Goal: Information Seeking & Learning: Learn about a topic

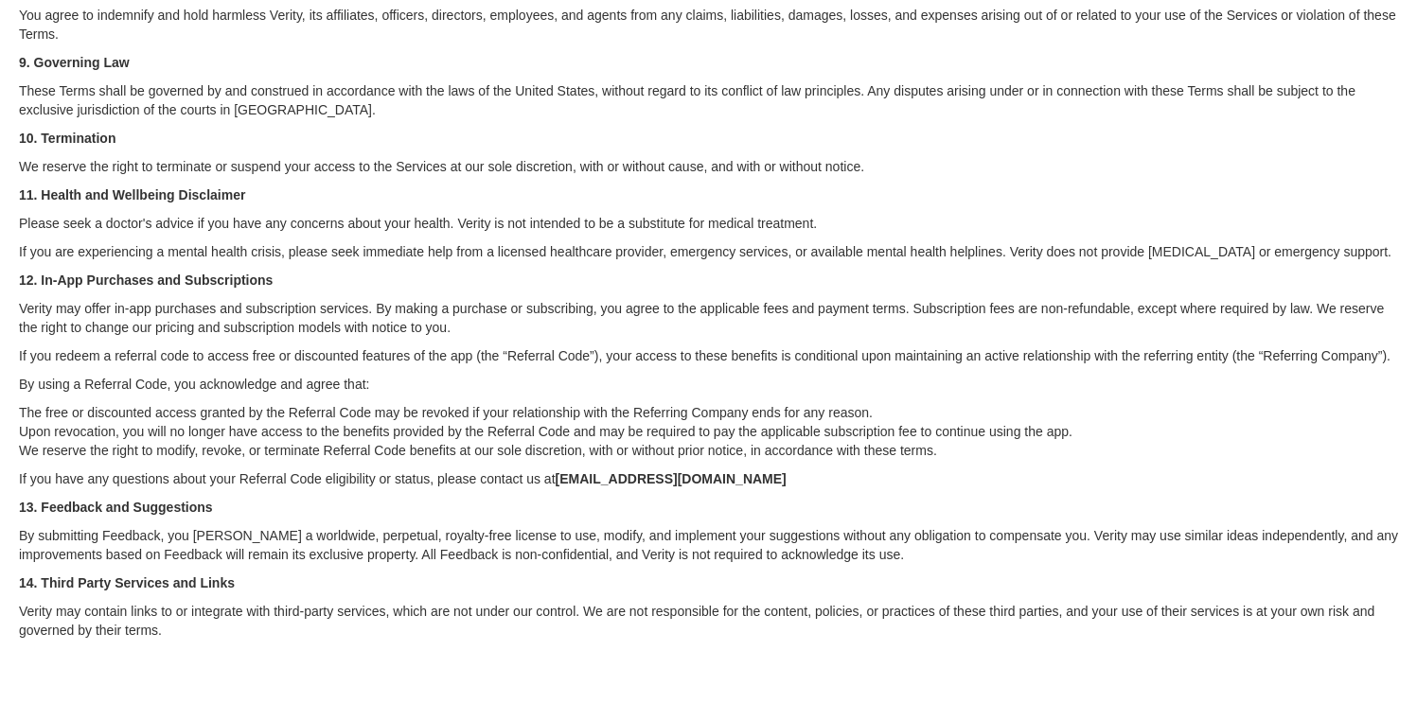
scroll to position [625, 0]
click at [426, 434] on p "The free or discounted access granted by the Referral Code may be revoked if yo…" at bounding box center [708, 430] width 1379 height 57
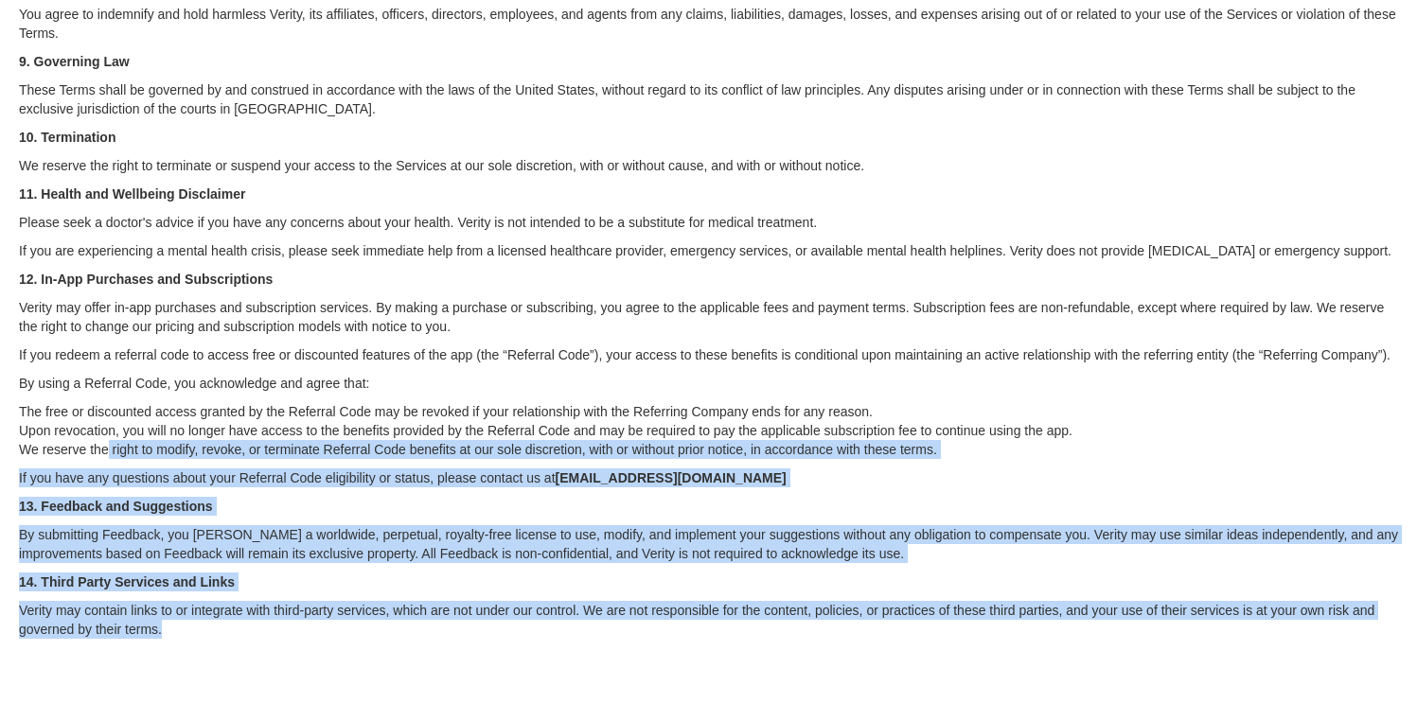
drag, startPoint x: 194, startPoint y: 637, endPoint x: 109, endPoint y: 451, distance: 204.1
click at [110, 453] on div "Terms of Service Effective Date: 8/1/2024 Welcome to Verity. Please read these …" at bounding box center [708, 68] width 1379 height 1387
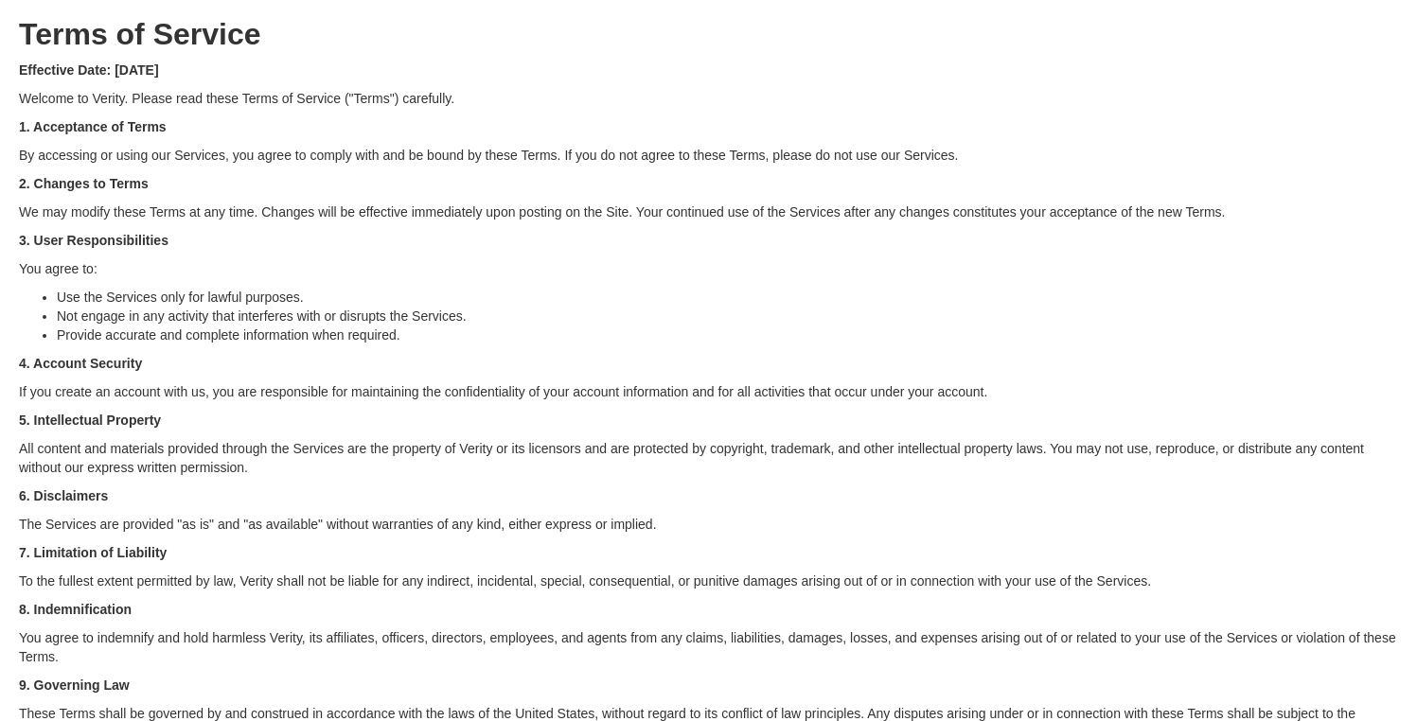
scroll to position [0, 0]
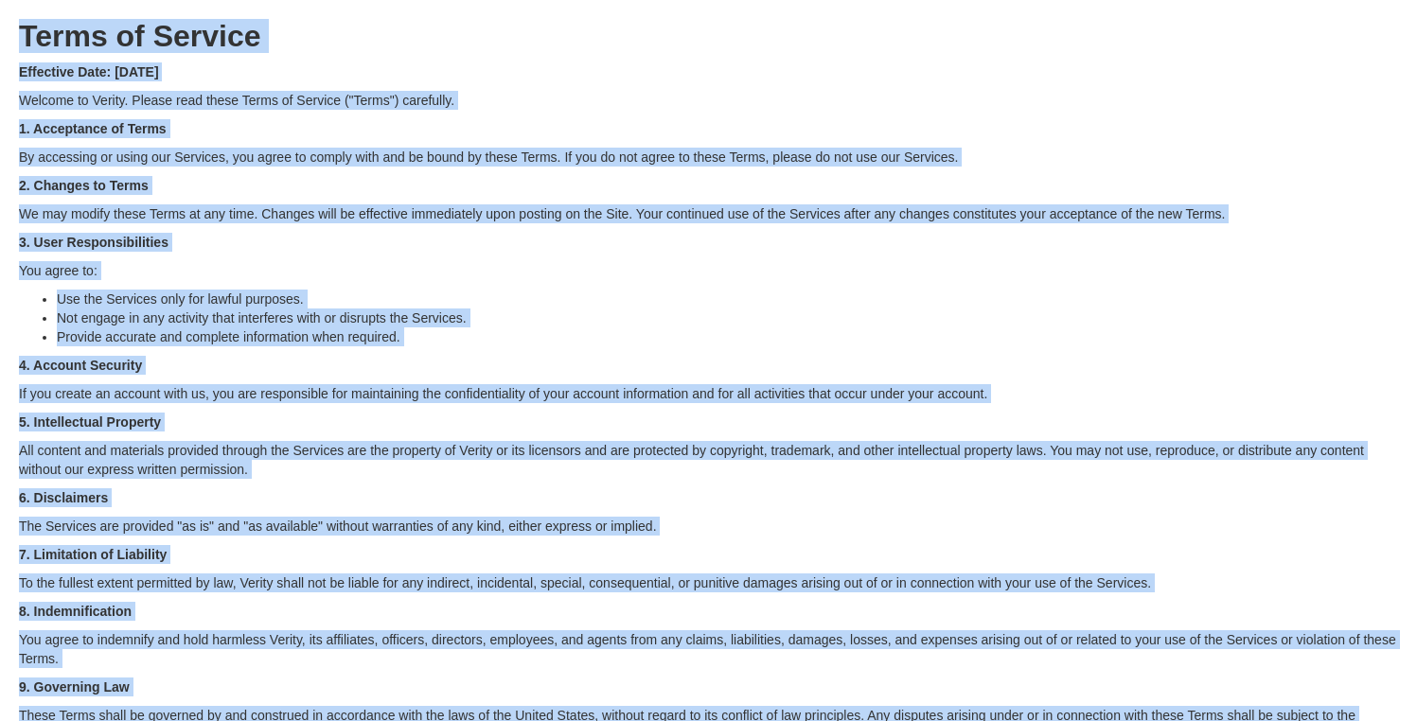
click at [26, 32] on strong "Terms of Service" at bounding box center [140, 36] width 242 height 34
copy div "Terms of Service Effective Date: 8/1/2024 Welcome to Verity. Please read these …"
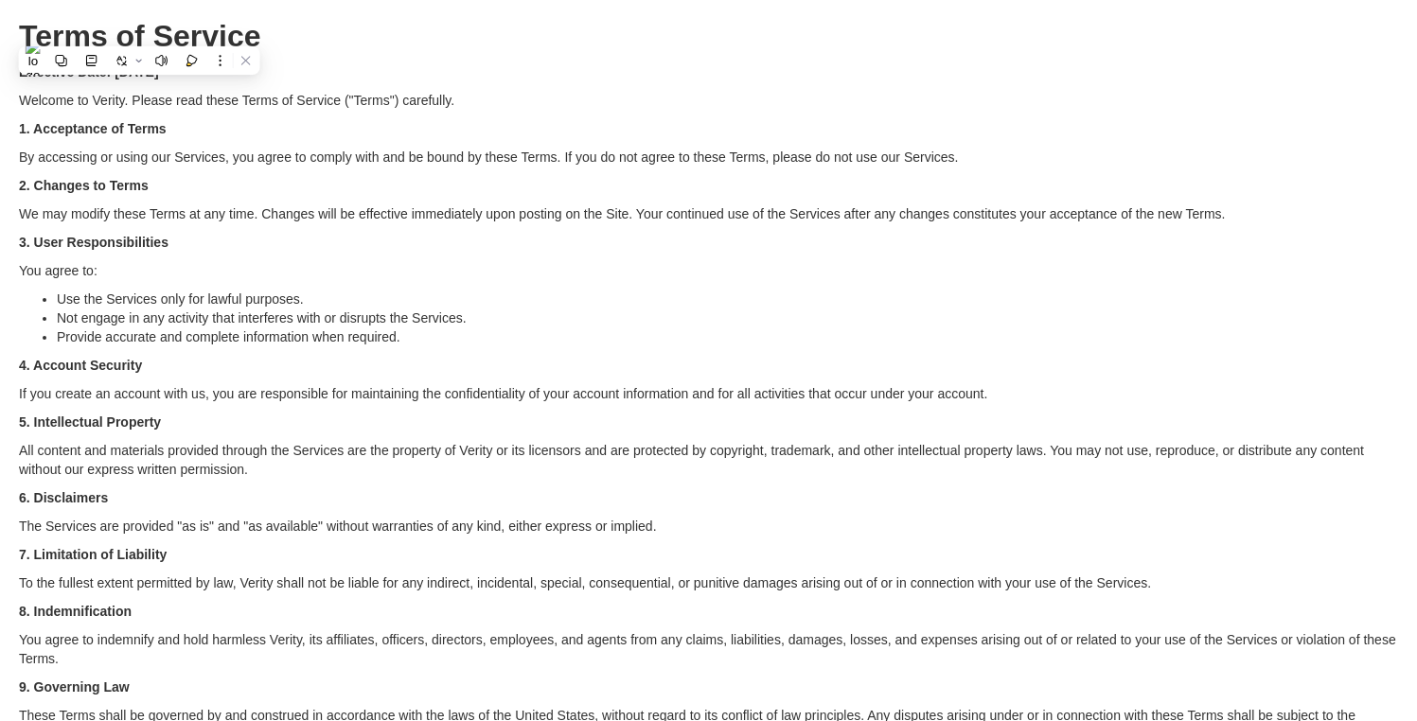
click at [519, 230] on div "Terms of Service Effective Date: 8/1/2024 Welcome to Verity. Please read these …" at bounding box center [708, 693] width 1379 height 1387
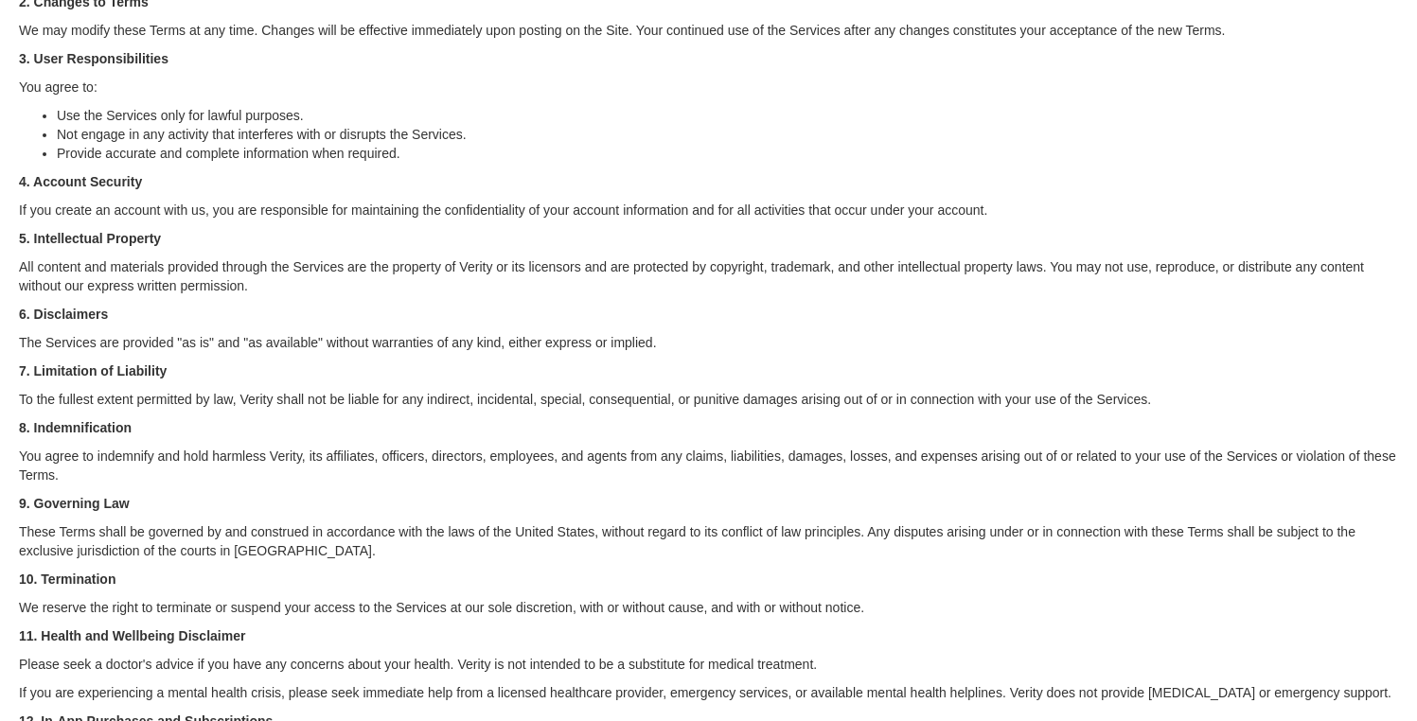
scroll to position [164, 0]
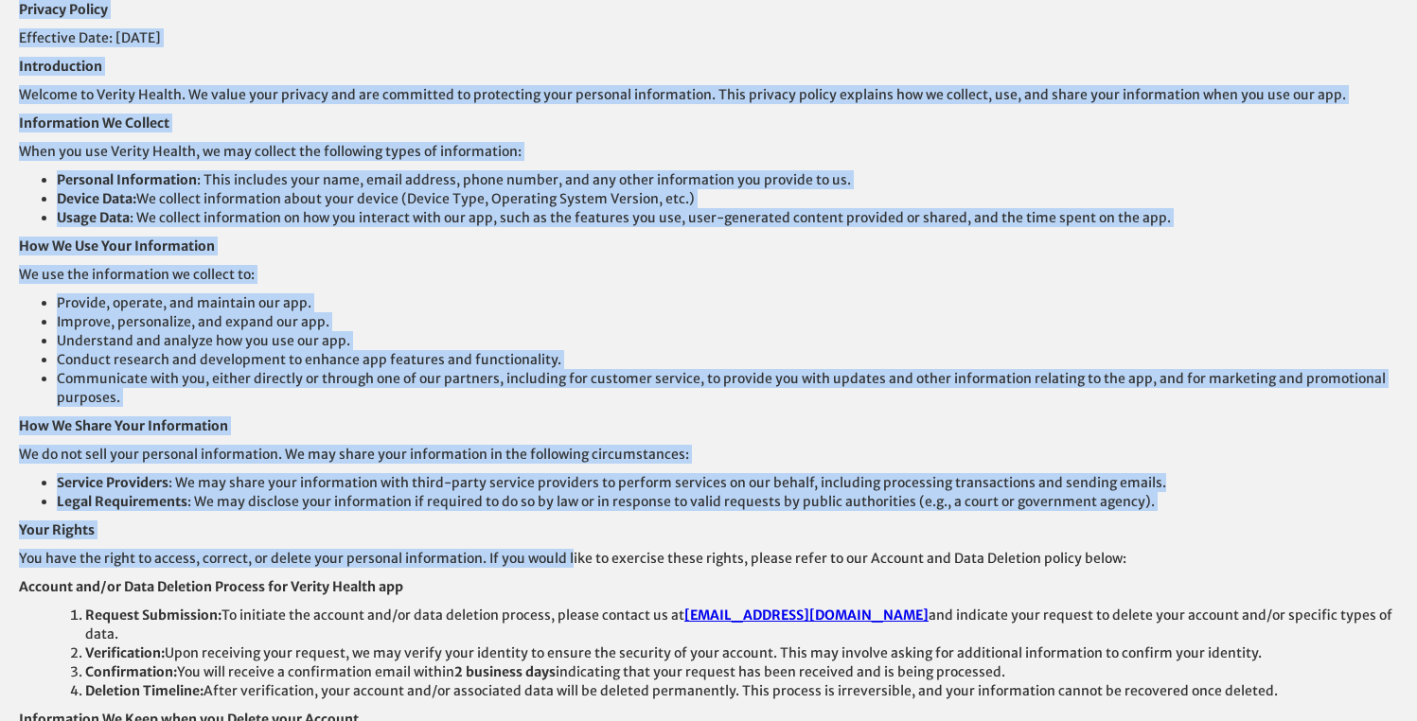
drag, startPoint x: 18, startPoint y: 12, endPoint x: 563, endPoint y: 565, distance: 776.2
click at [563, 565] on html "Privacy Policy Effective Date: [DATE] Introduction Welcome to Verity Health. We…" at bounding box center [708, 360] width 1417 height 721
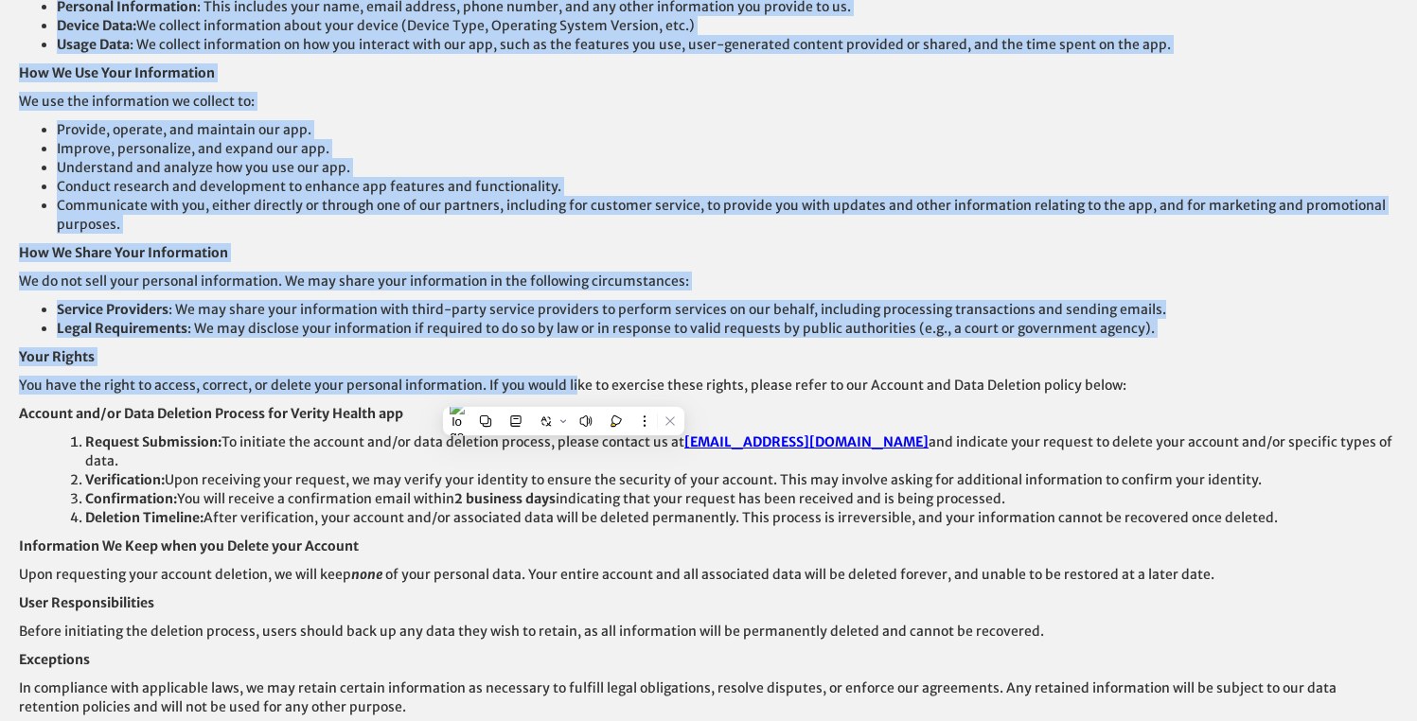
scroll to position [503, 0]
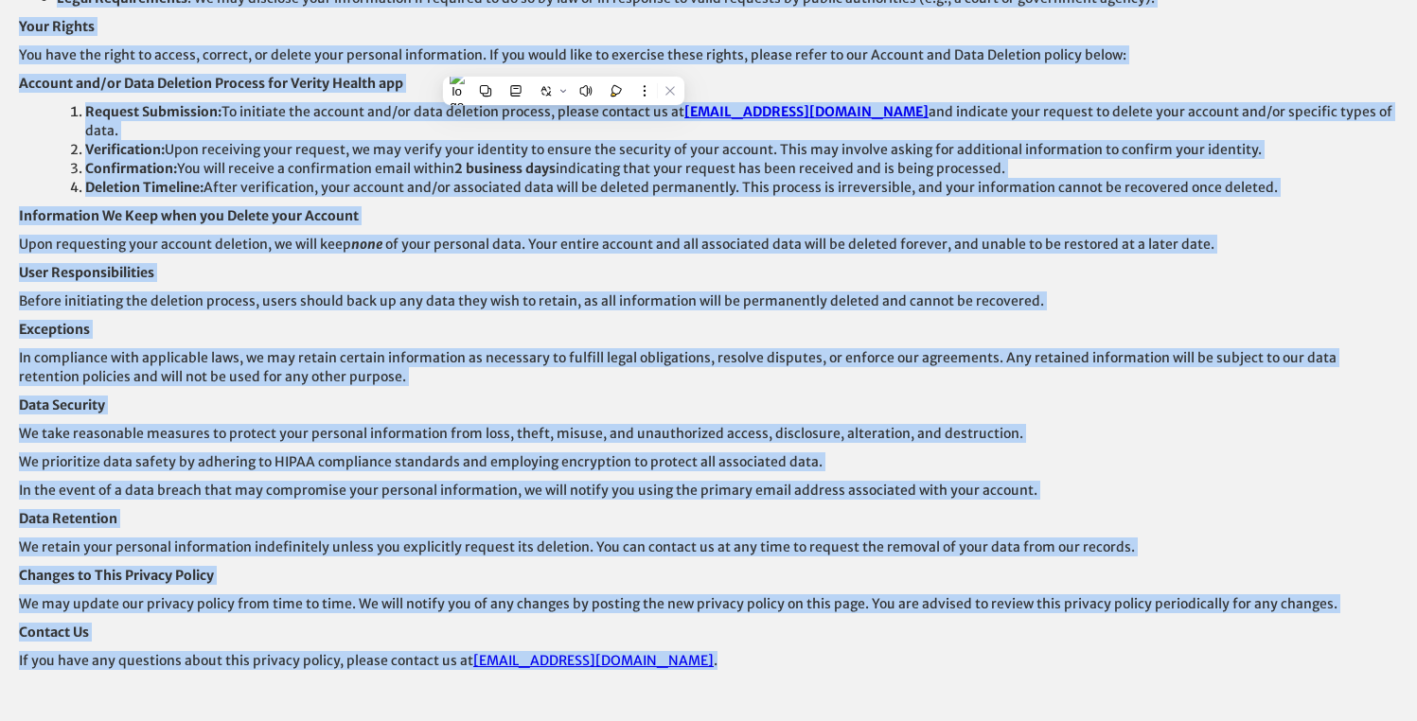
click at [674, 651] on p "If you have any questions about this privacy policy, please contact us at [EMAI…" at bounding box center [708, 660] width 1379 height 19
copy div "Privacy Policy Effective Date: [DATE] Introduction Welcome to Verity Health. We…"
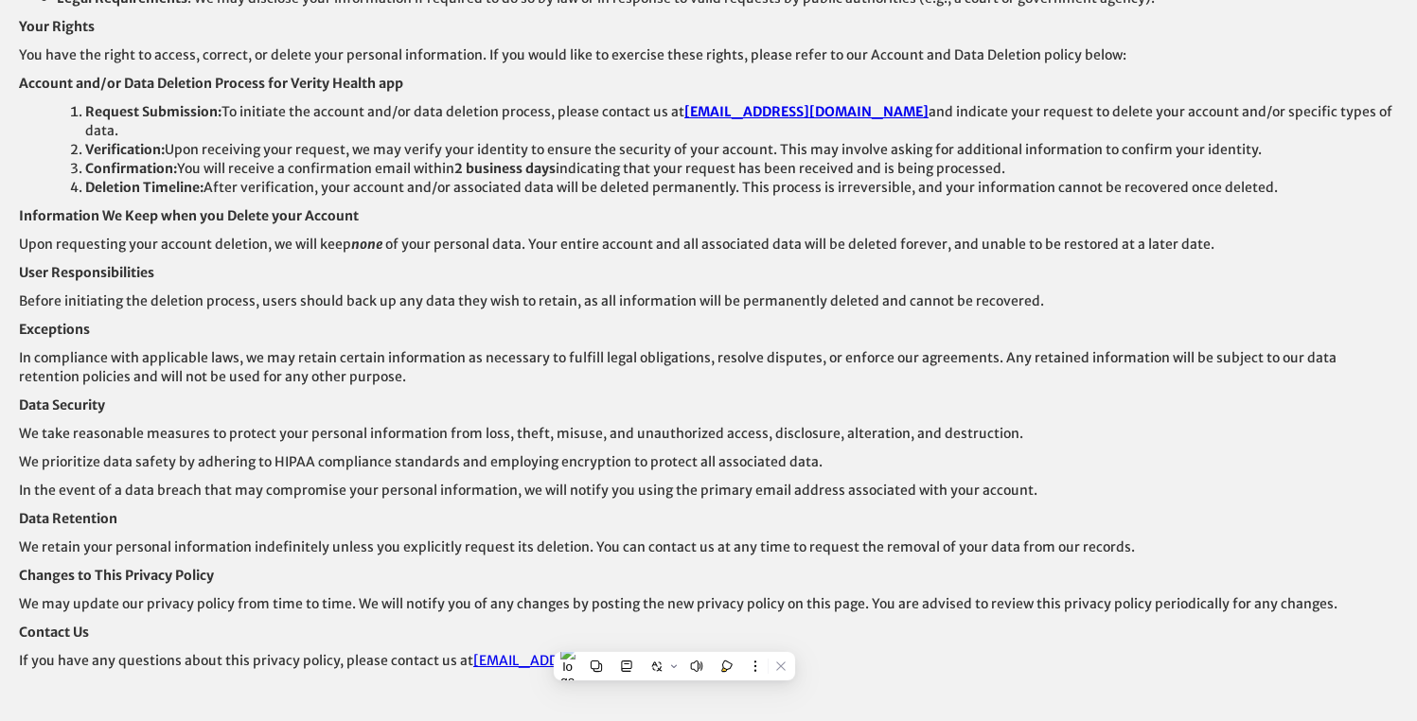
click at [719, 374] on div "Privacy Policy Effective Date: [DATE] Introduction Welcome to Verity Health. We…" at bounding box center [708, 118] width 1379 height 1243
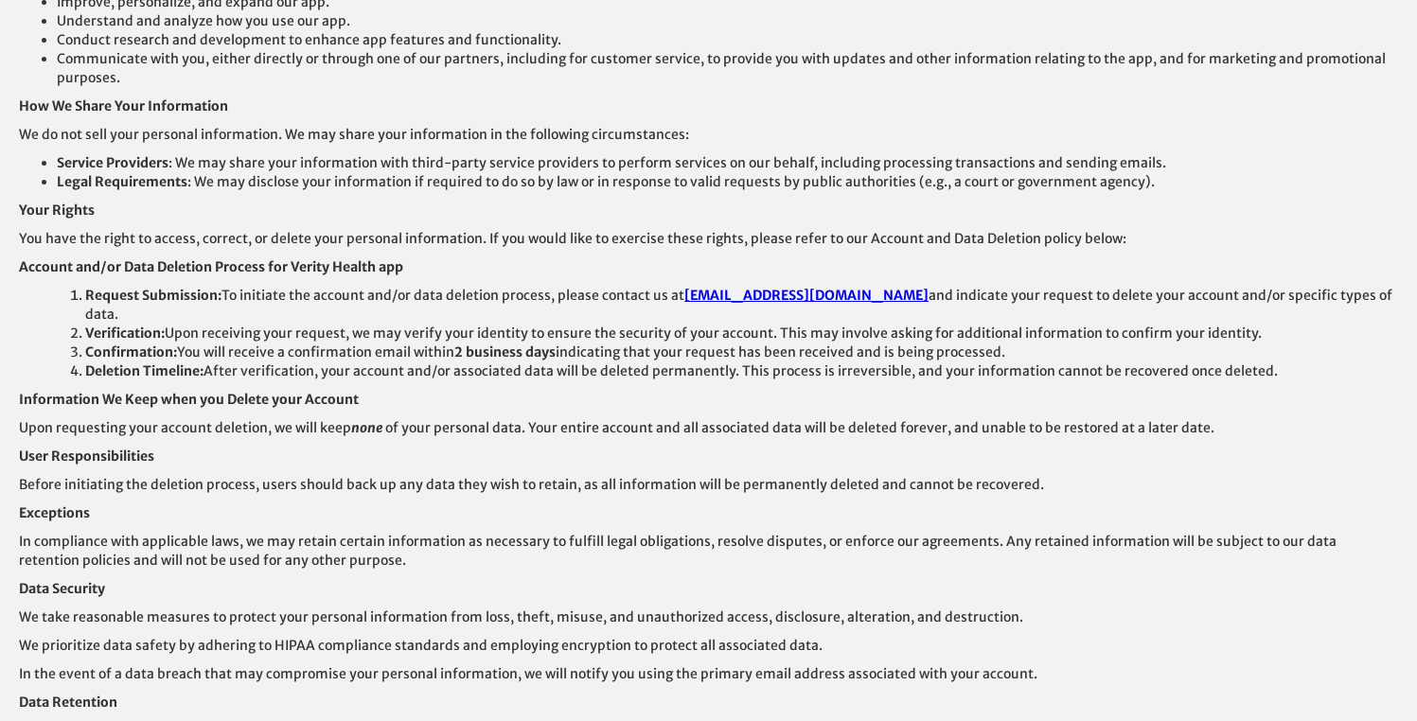
scroll to position [0, 0]
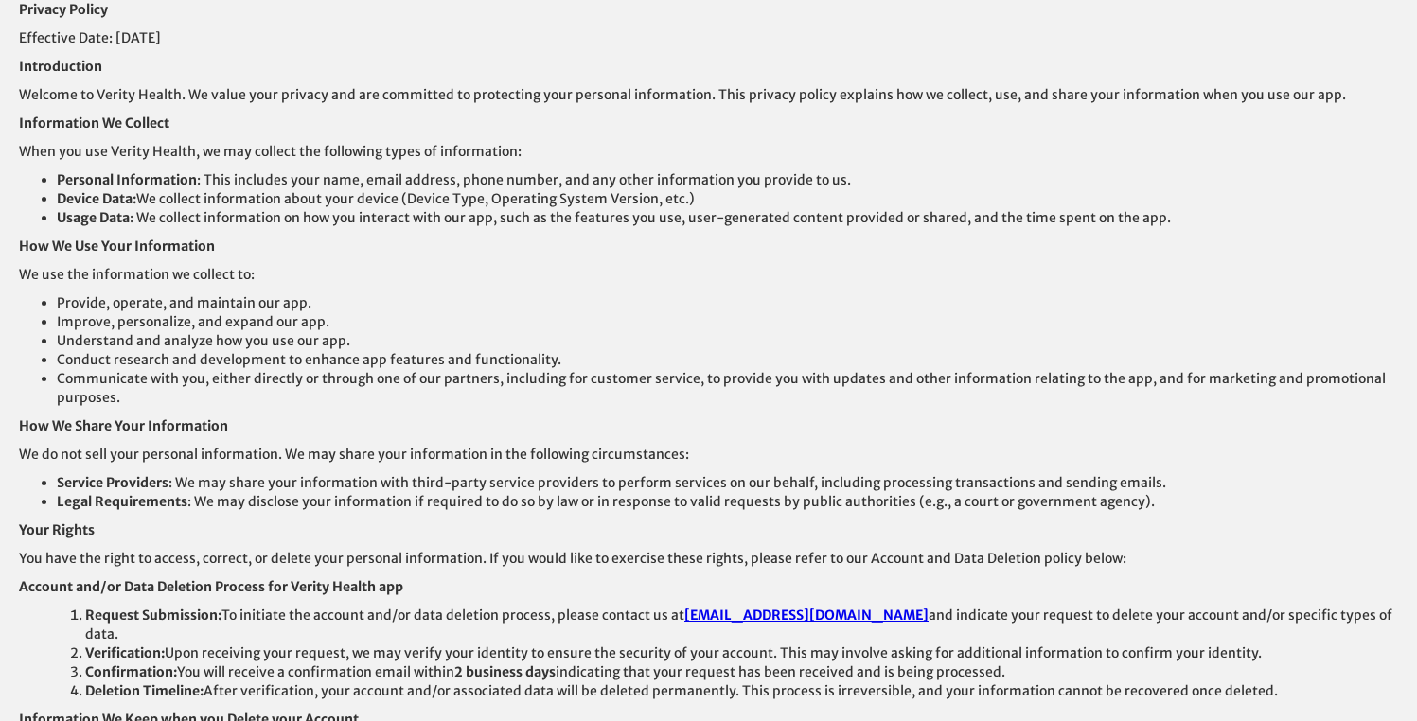
click at [830, 266] on p "We use the information we collect to:" at bounding box center [708, 274] width 1379 height 19
click at [365, 201] on li "Device Data: We collect information about your device (Device Type, Operating S…" at bounding box center [727, 198] width 1341 height 19
click at [477, 200] on li "Device Data: We collect information about your device (Device Type, Operating S…" at bounding box center [727, 198] width 1341 height 19
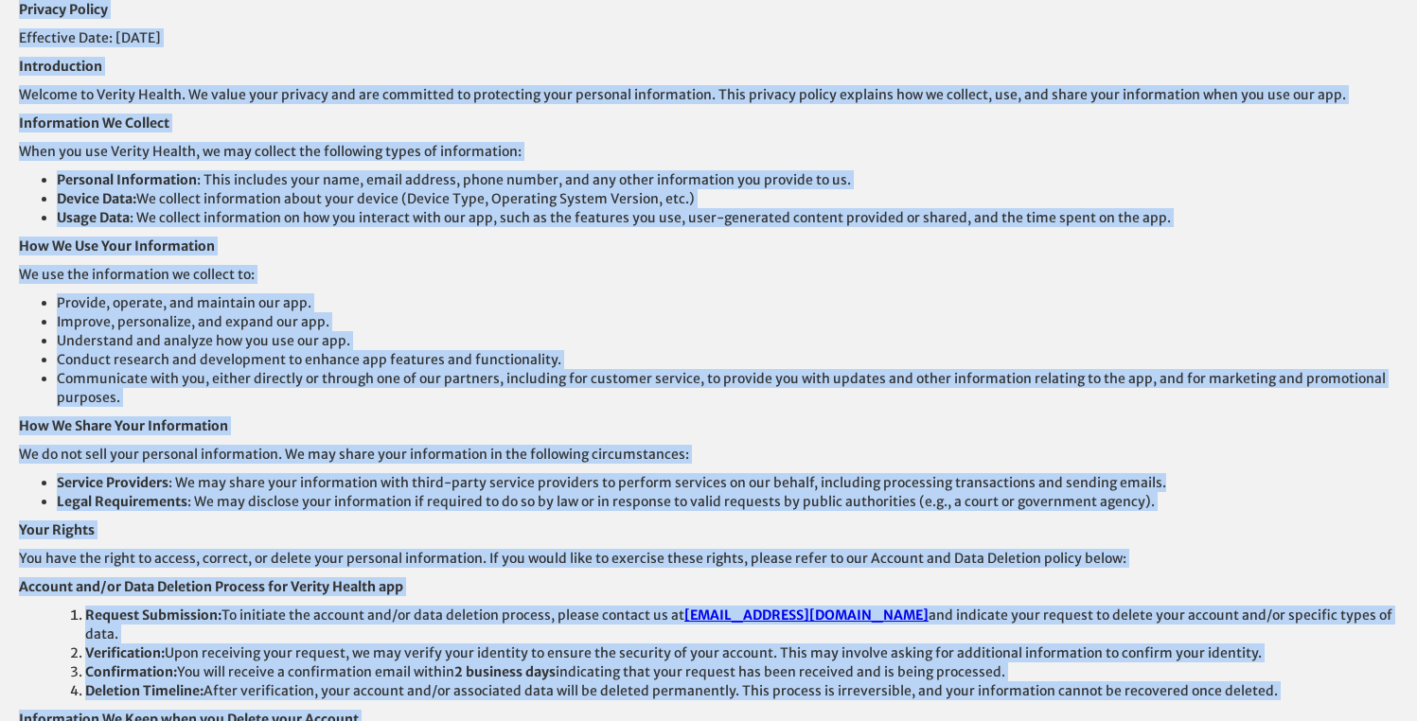
scroll to position [503, 0]
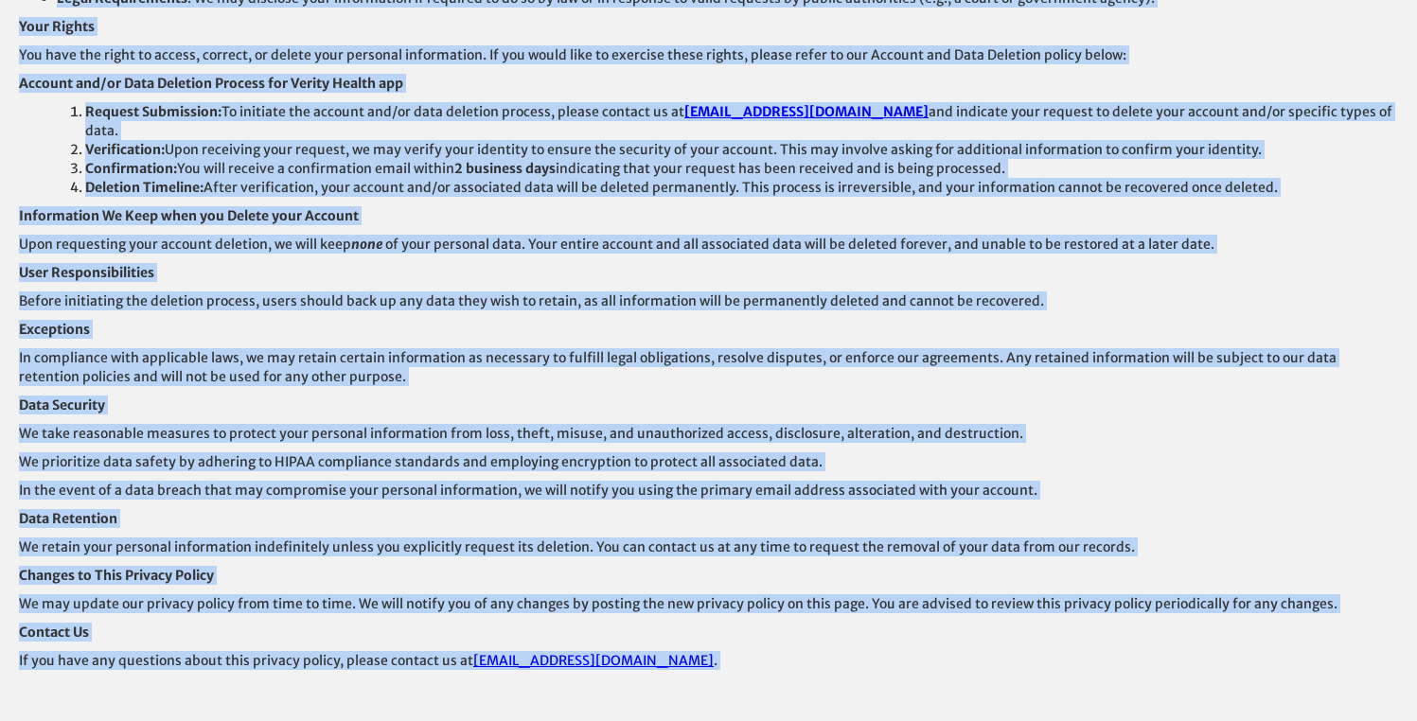
drag, startPoint x: 19, startPoint y: 12, endPoint x: 719, endPoint y: 659, distance: 952.9
click at [719, 659] on div "Privacy Policy Effective Date: [DATE] Introduction Welcome to Verity Health. We…" at bounding box center [708, 118] width 1379 height 1243
copy div "Privacy Policy Effective Date: [DATE] Introduction Welcome to Verity Health. We…"
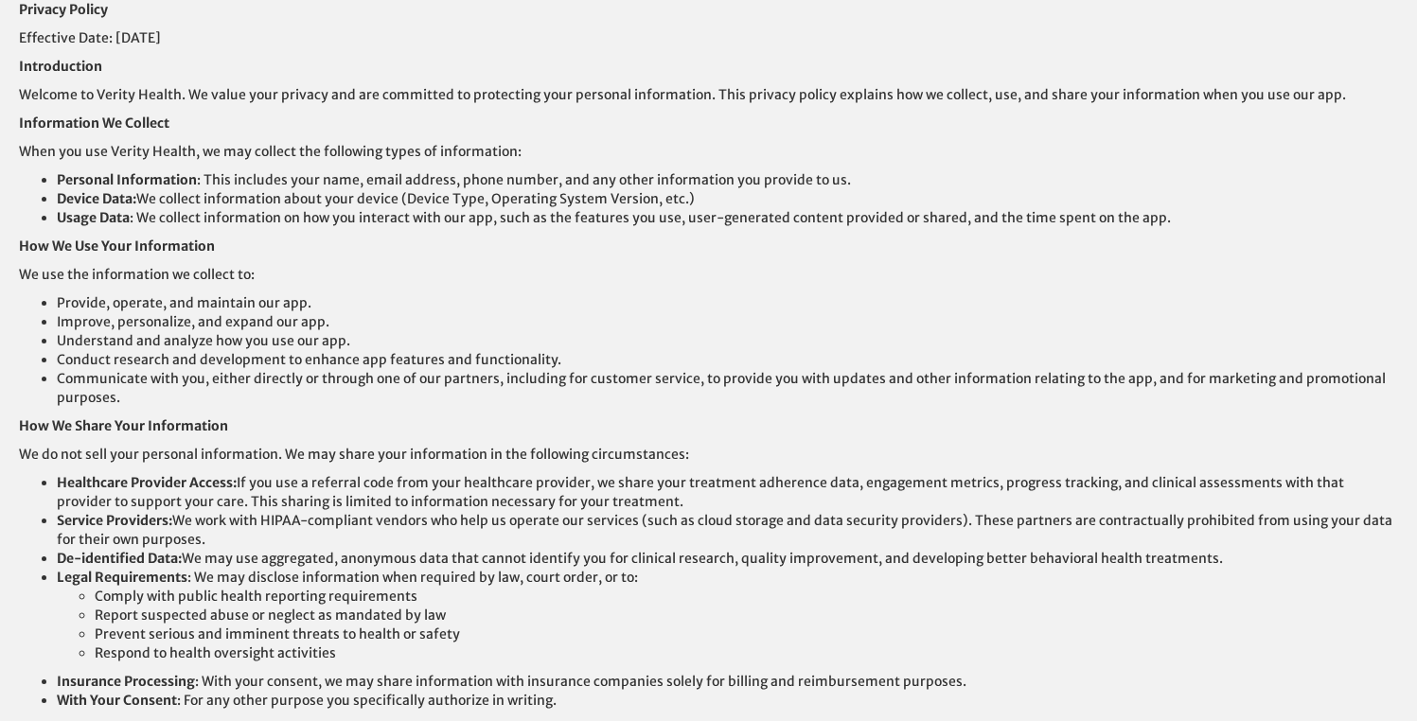
click at [361, 294] on li "Provide, operate, and maintain our app." at bounding box center [727, 302] width 1341 height 19
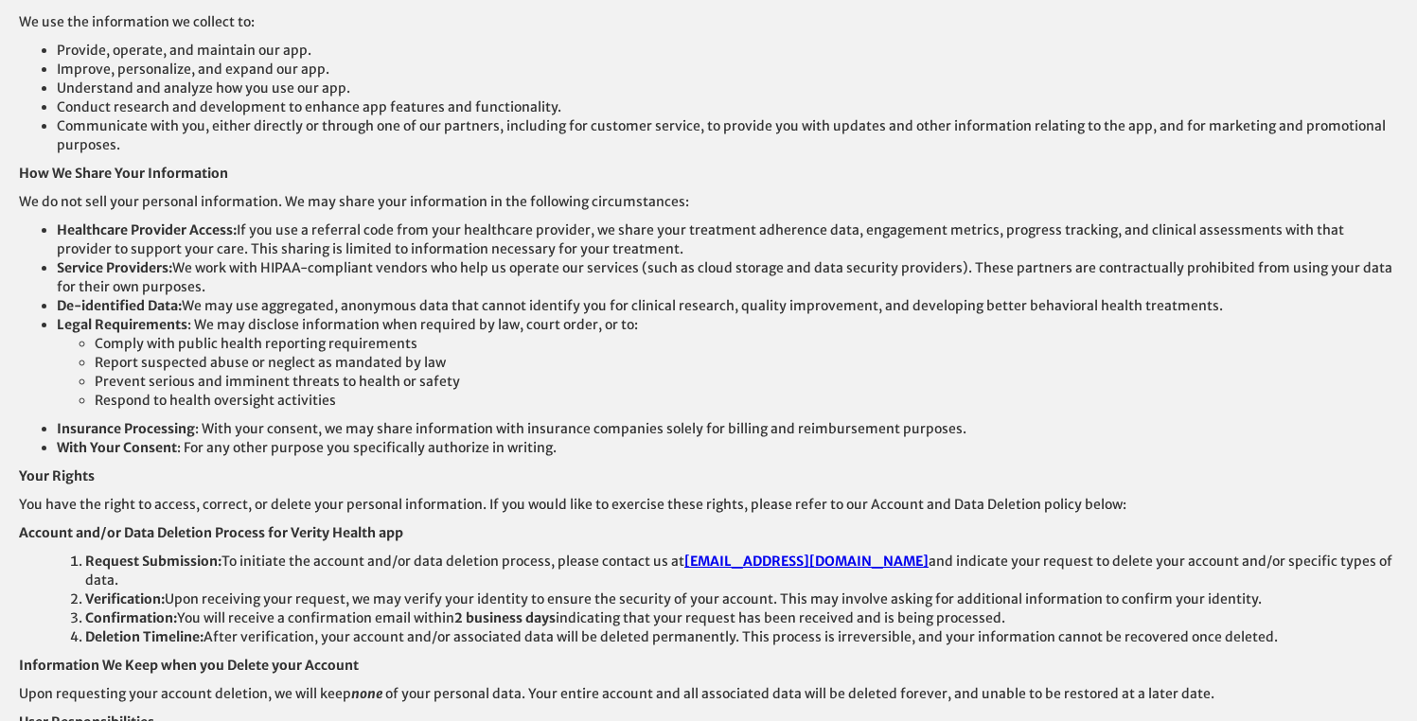
scroll to position [250, 0]
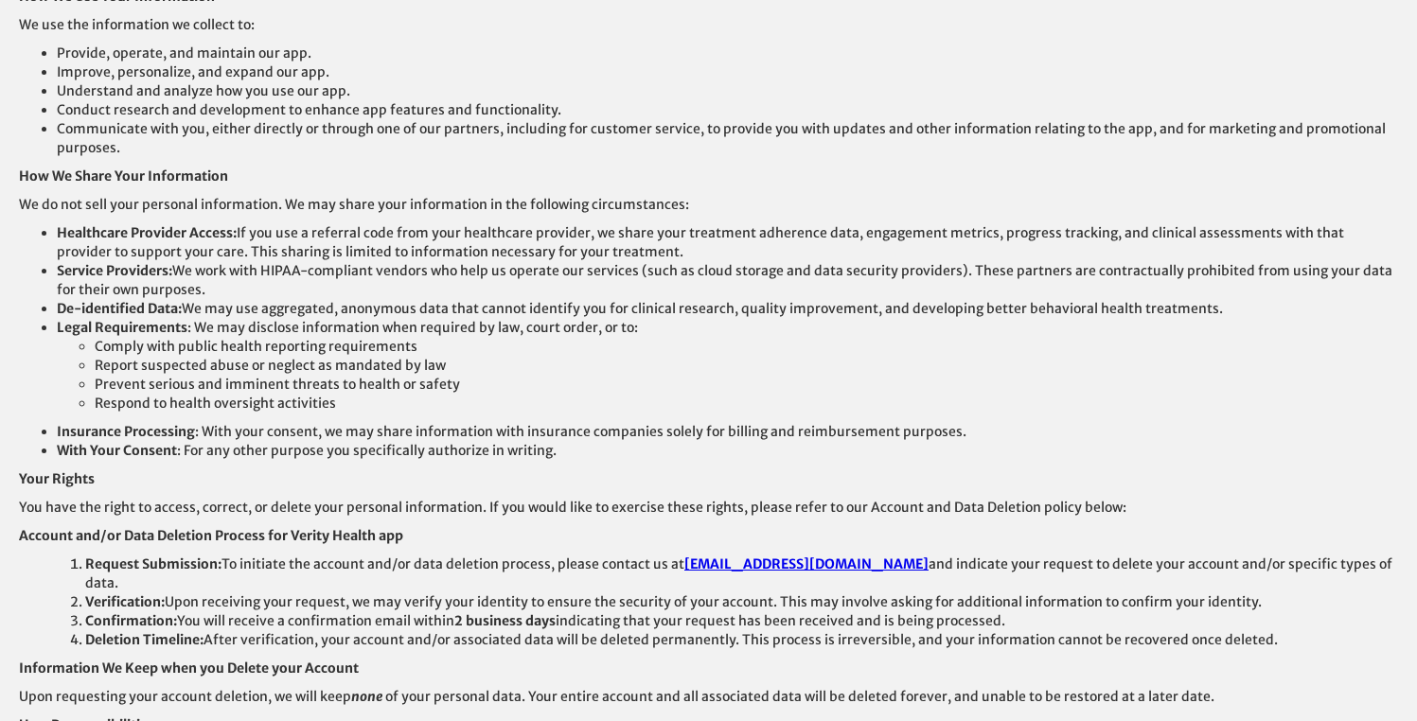
click at [662, 365] on li "Report suspected abuse or neglect as mandated by law" at bounding box center [746, 365] width 1303 height 19
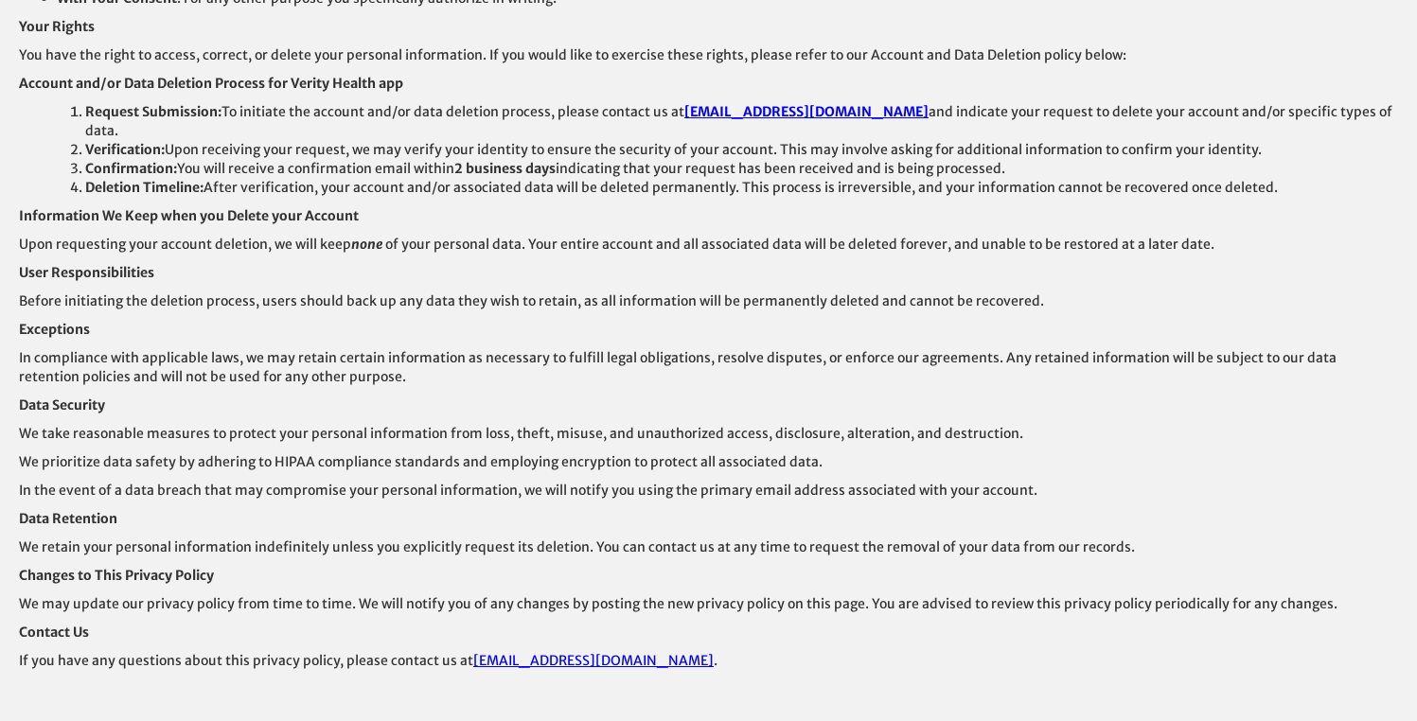
scroll to position [700, 0]
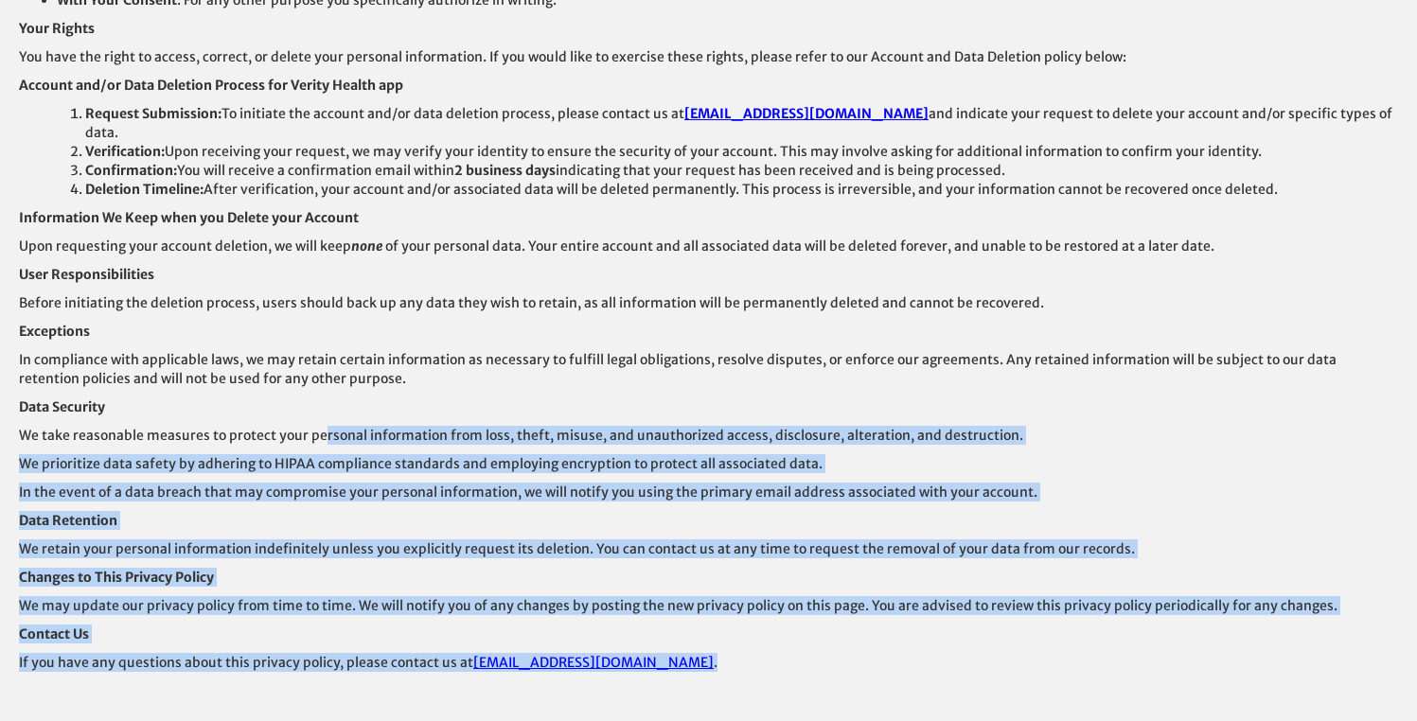
drag, startPoint x: 653, startPoint y: 641, endPoint x: 317, endPoint y: 420, distance: 401.8
click at [317, 420] on div "Privacy Policy Effective Date: [DATE] Introduction Welcome to Verity Health. We…" at bounding box center [708, 21] width 1379 height 1442
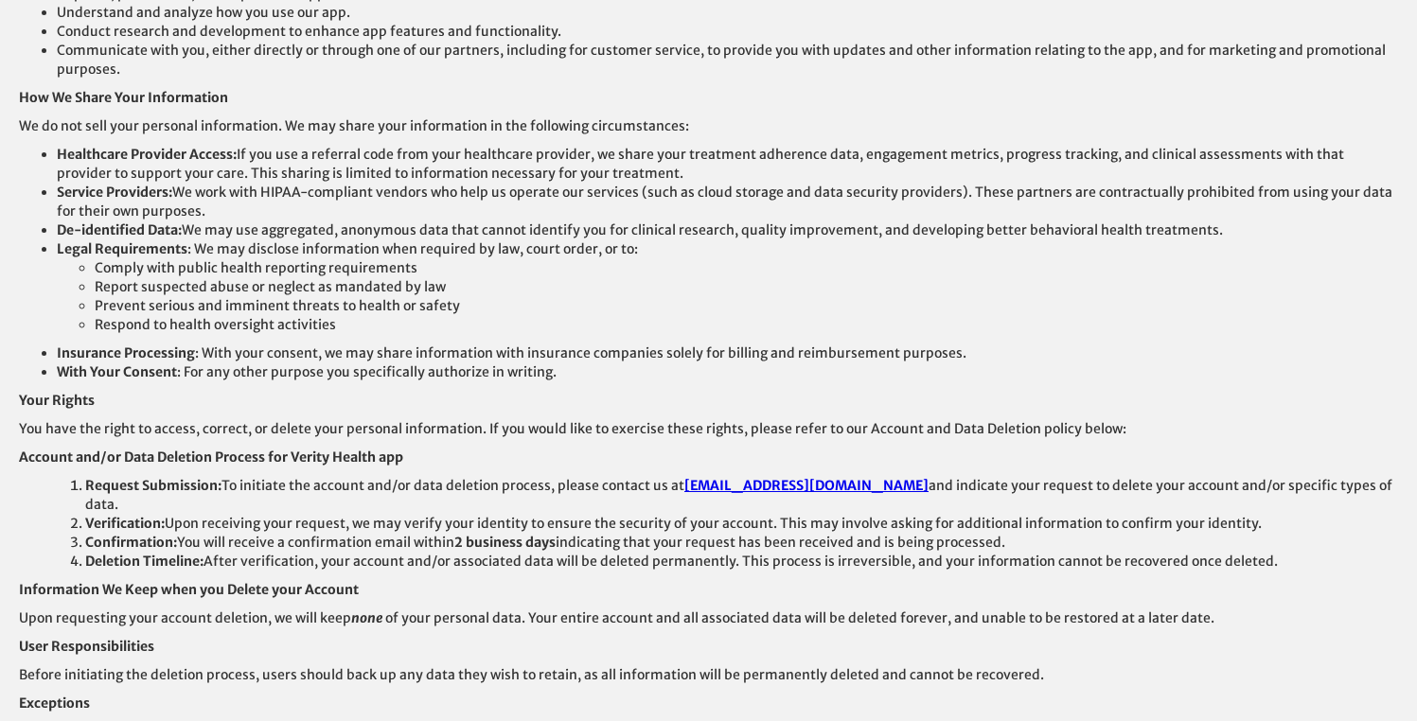
scroll to position [0, 0]
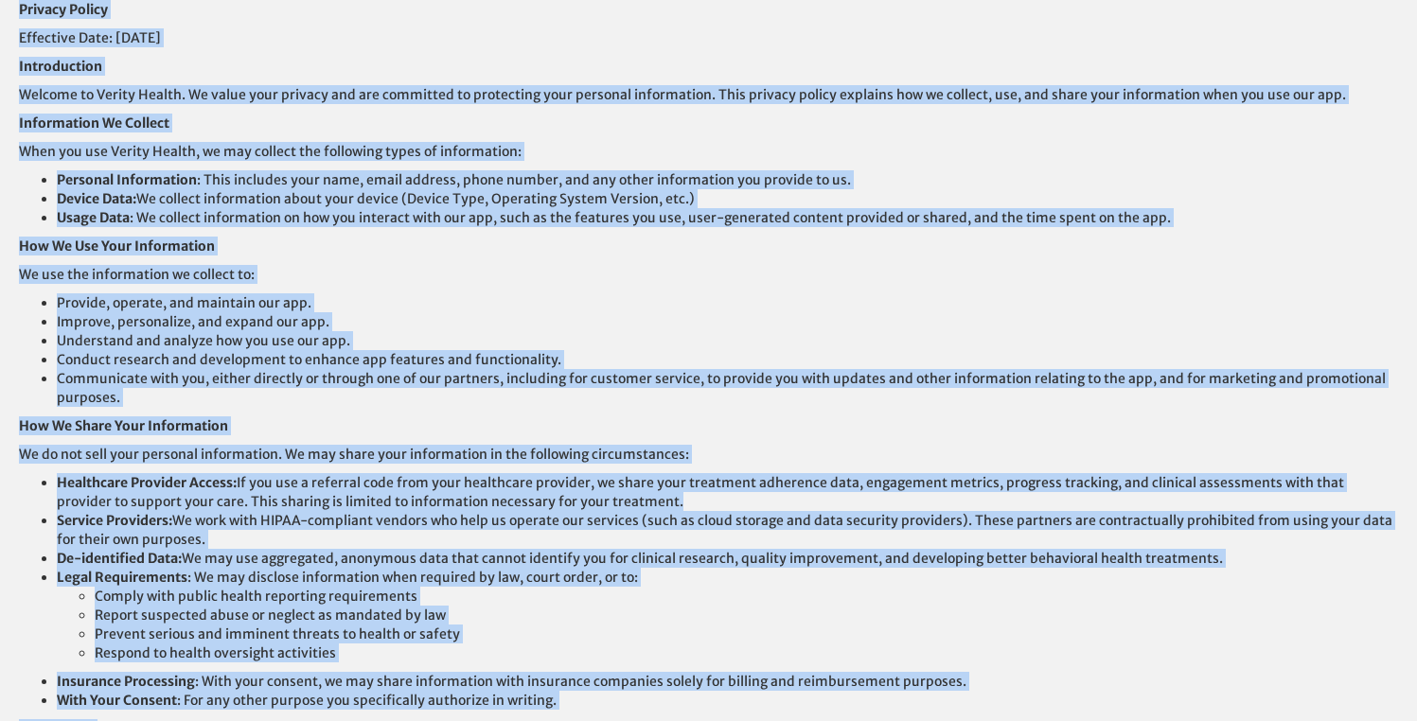
click at [20, 16] on strong "Privacy Policy" at bounding box center [63, 9] width 89 height 17
copy div "Privacy Policy Effective Date: [DATE] Introduction Welcome to Verity Health. We…"
